Goal: Complete application form

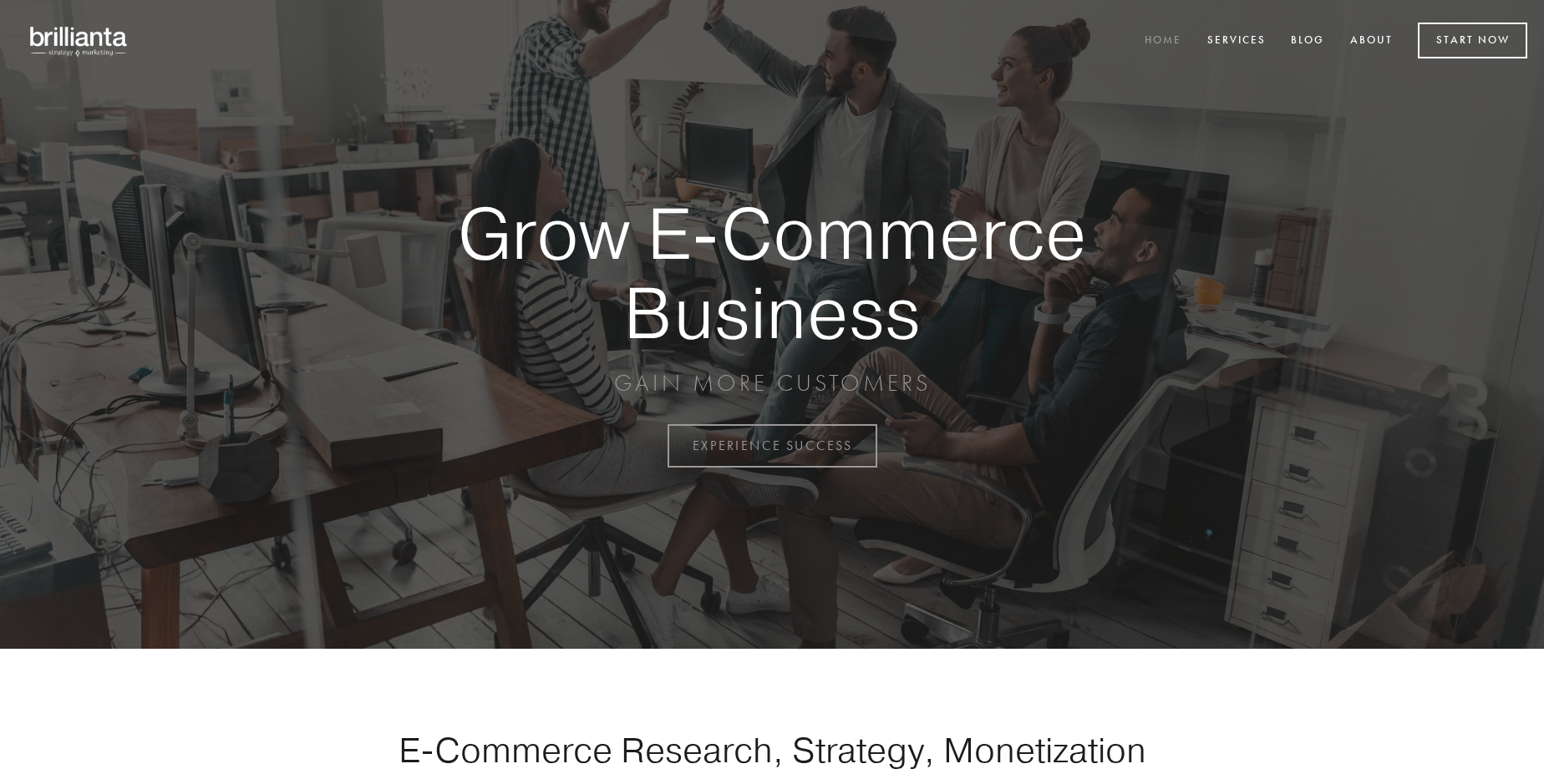
scroll to position [4377, 0]
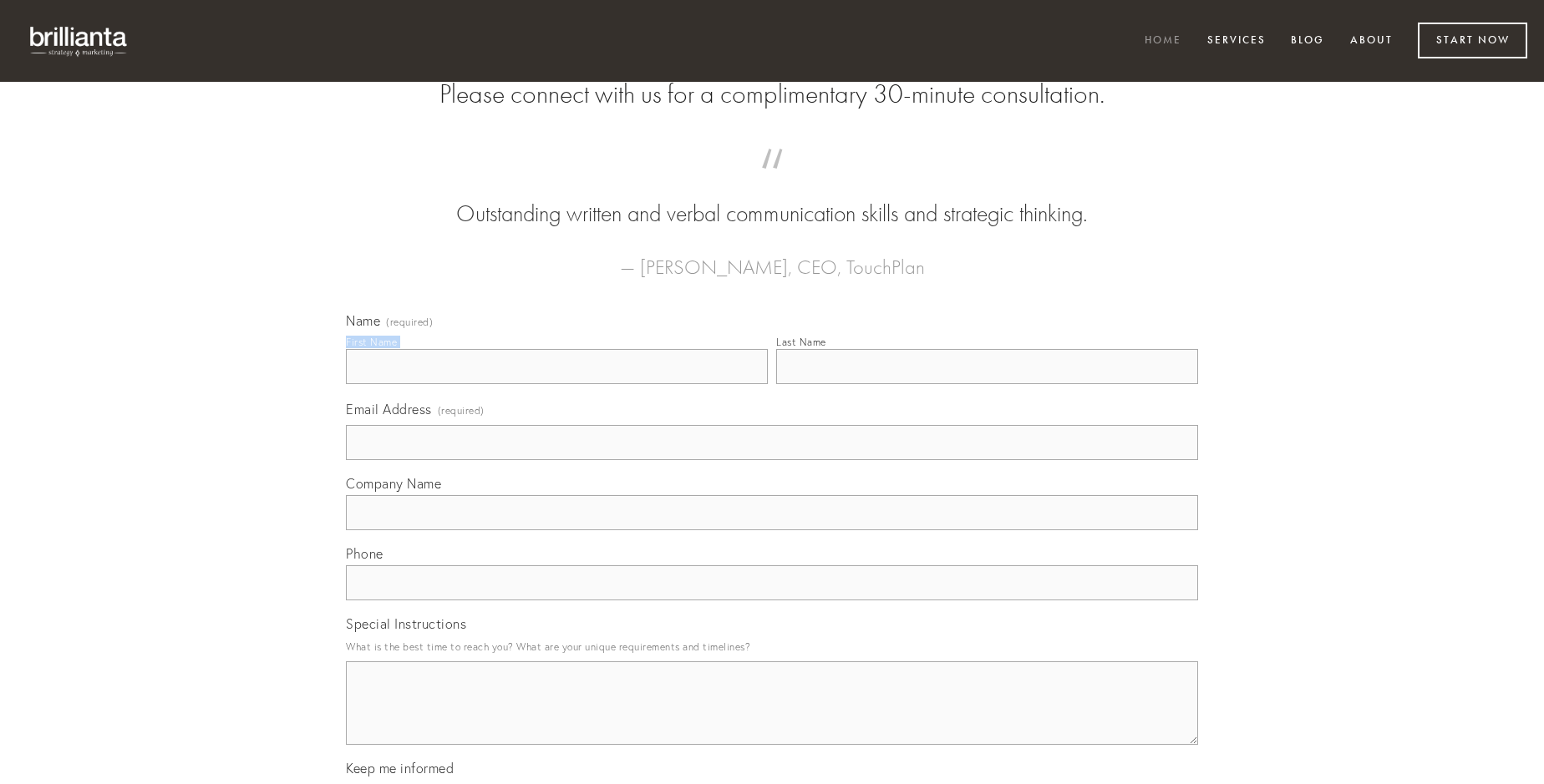
type input "[PERSON_NAME]"
click at [987, 384] on input "Last Name" at bounding box center [987, 367] width 422 height 35
type input "[PERSON_NAME]"
click at [772, 460] on input "Email Address (required)" at bounding box center [772, 442] width 852 height 35
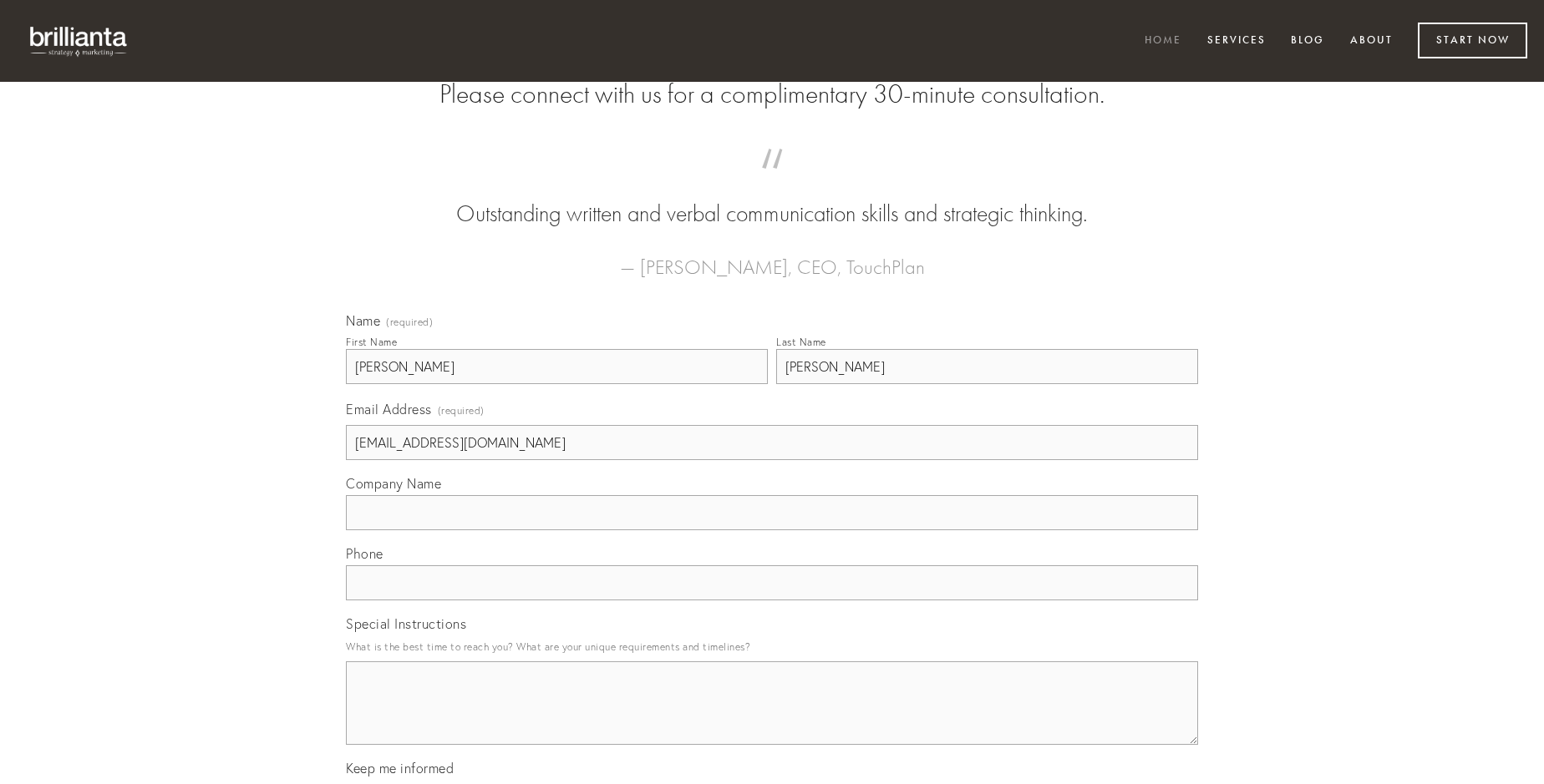
type input "[EMAIL_ADDRESS][DOMAIN_NAME]"
click at [772, 530] on input "Company Name" at bounding box center [772, 513] width 852 height 35
type input "vetus"
click at [772, 600] on input "text" at bounding box center [772, 583] width 852 height 35
click at [772, 718] on textarea "Special Instructions" at bounding box center [772, 702] width 852 height 84
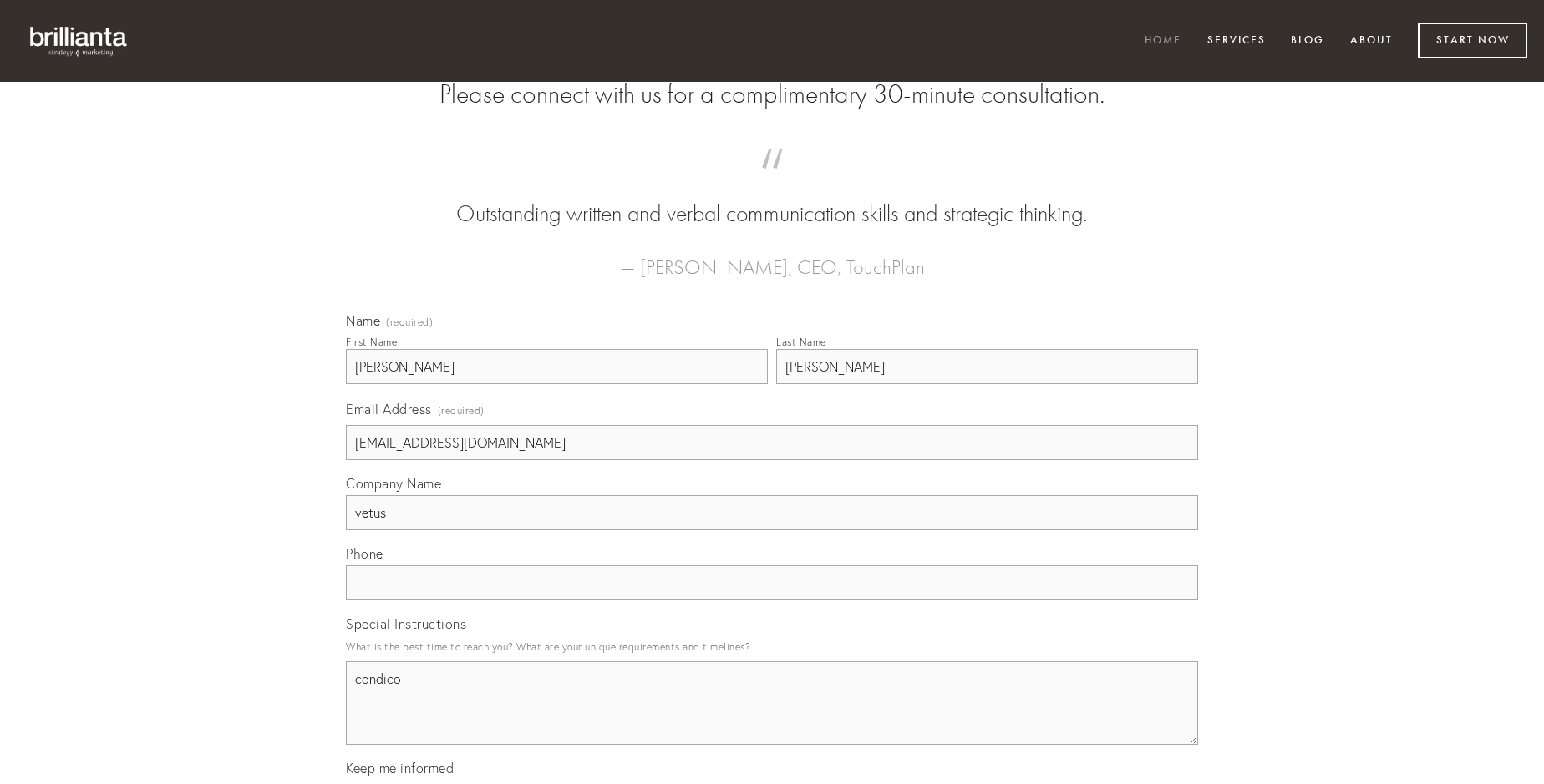
type textarea "condico"
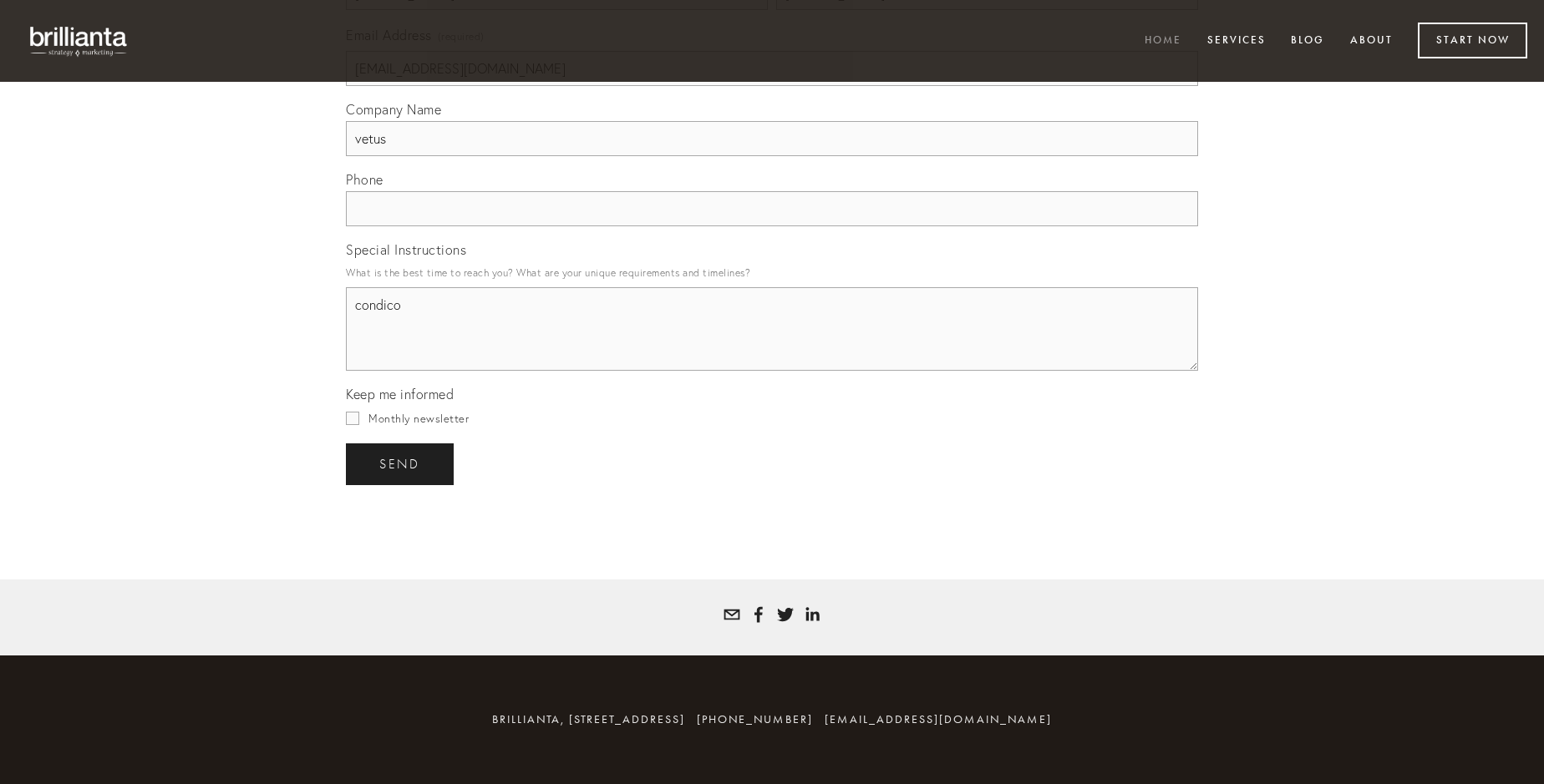
click at [401, 463] on span "send" at bounding box center [399, 464] width 41 height 15
